Goal: Information Seeking & Learning: Learn about a topic

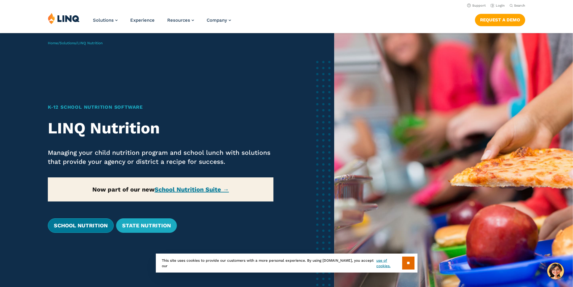
click at [84, 225] on link "School Nutrition" at bounding box center [81, 225] width 66 height 14
